Goal: Navigation & Orientation: Go to known website

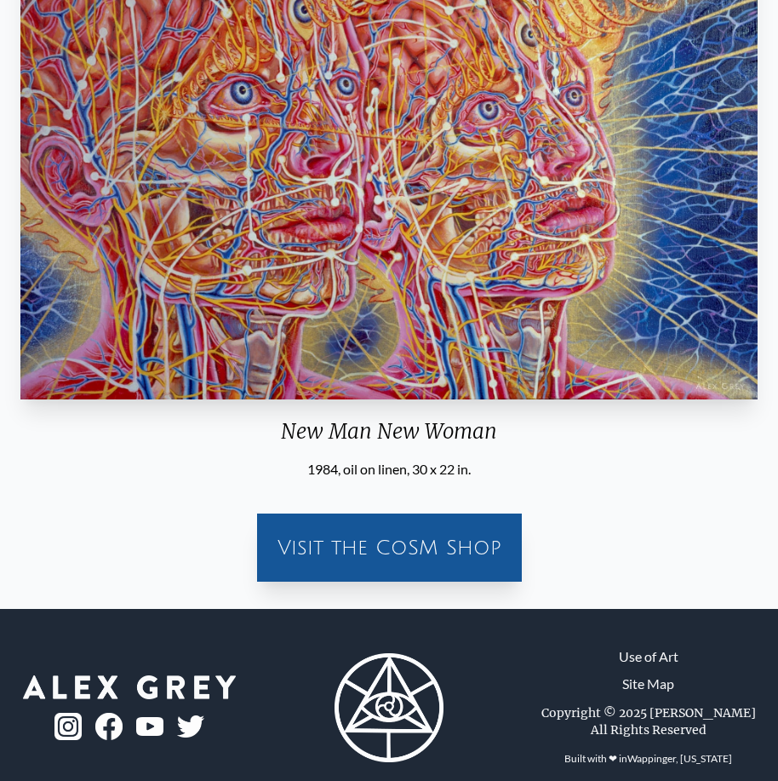
scroll to position [288, 0]
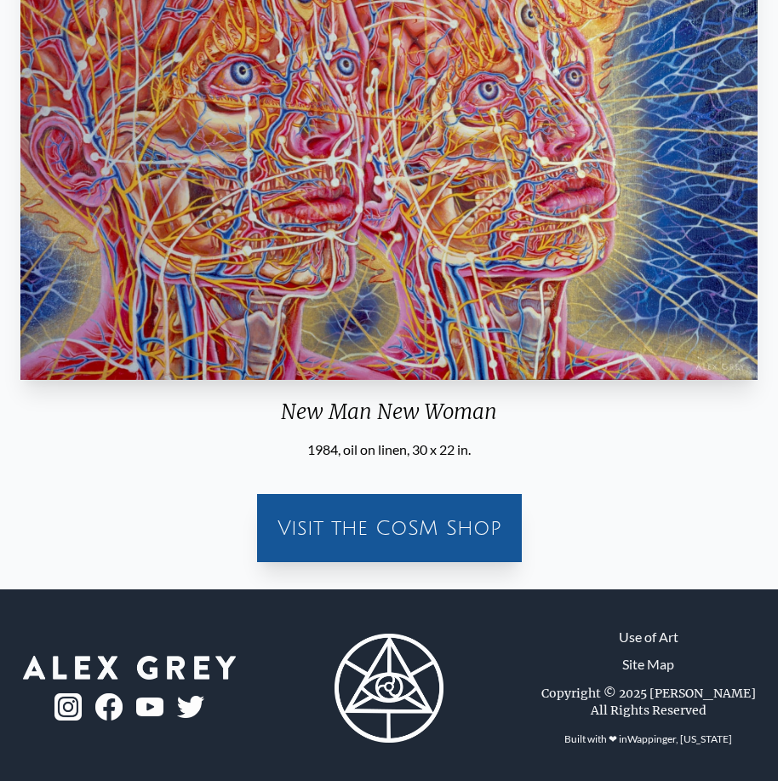
click at [380, 530] on div "Visit the CoSM Shop" at bounding box center [389, 528] width 251 height 55
